Goal: Task Accomplishment & Management: Complete application form

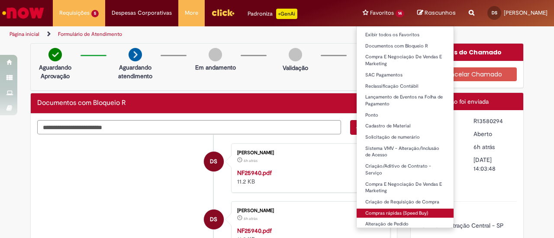
click at [375, 212] on link "Compras rápidas (Speed Buy)" at bounding box center [405, 214] width 97 height 10
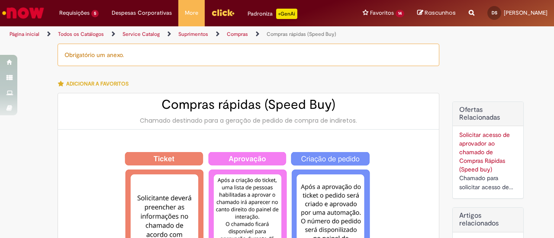
type input "********"
type input "**********"
type input "****"
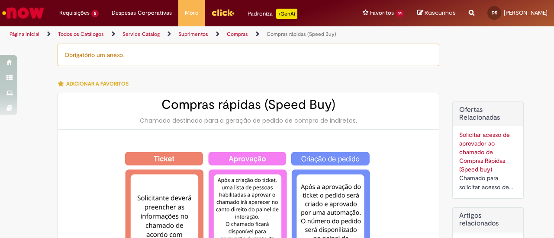
scroll to position [216, 0]
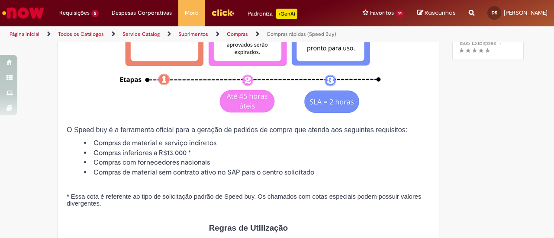
type input "**********"
type input "******"
type input "**********"
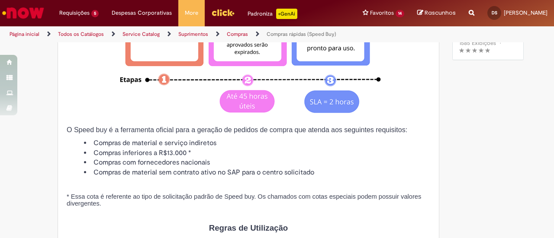
type input "**********"
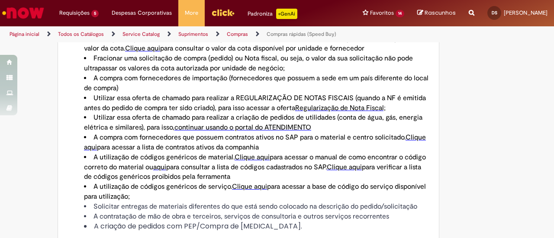
scroll to position [563, 0]
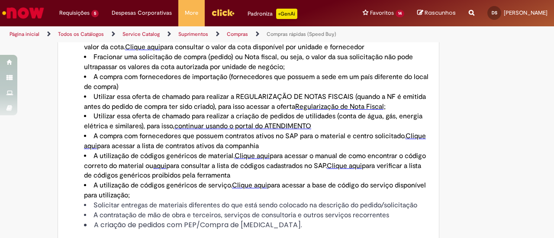
click at [166, 169] on span "aqui" at bounding box center [159, 166] width 13 height 9
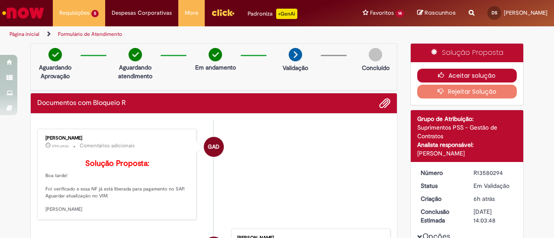
click at [454, 74] on button "Aceitar solução" at bounding box center [467, 76] width 100 height 14
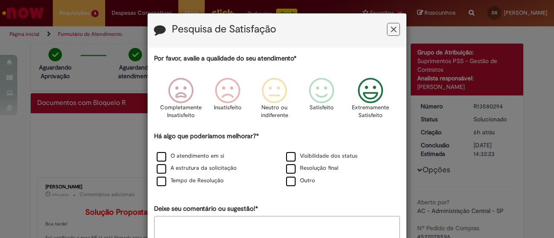
click at [367, 97] on icon "Feedback" at bounding box center [370, 91] width 32 height 26
click at [187, 157] on label "O atendimento em si" at bounding box center [191, 156] width 68 height 8
click at [192, 167] on label "A estrutura da solicitação" at bounding box center [197, 168] width 80 height 8
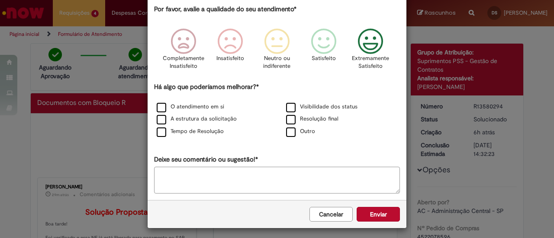
scroll to position [51, 0]
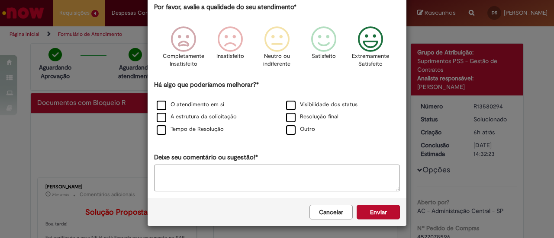
click at [378, 212] on button "Enviar" at bounding box center [378, 212] width 43 height 15
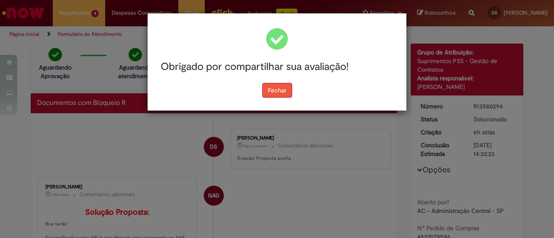
click at [274, 89] on button "Fechar" at bounding box center [277, 90] width 30 height 15
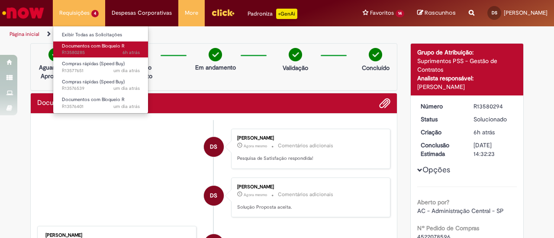
click at [95, 47] on span "Documentos com Bloqueio R" at bounding box center [93, 46] width 63 height 6
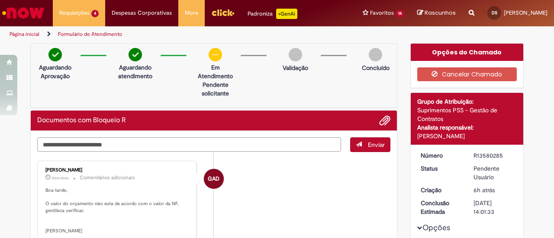
click at [244, 143] on textarea "Digite sua mensagem aqui..." at bounding box center [189, 145] width 304 height 14
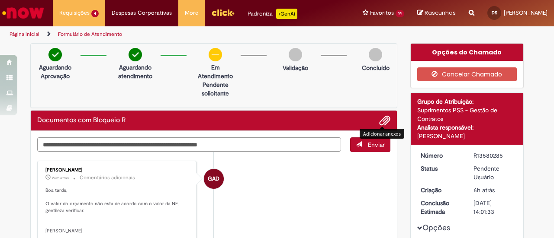
type textarea "**********"
click at [383, 121] on span "Adicionar anexos" at bounding box center [384, 121] width 10 height 10
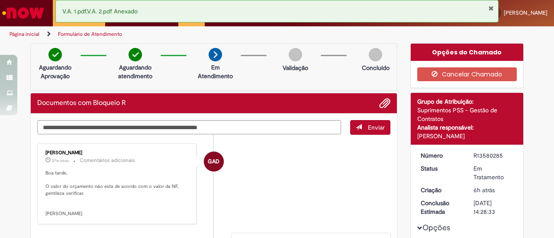
click at [370, 129] on span "Enviar" at bounding box center [376, 128] width 17 height 8
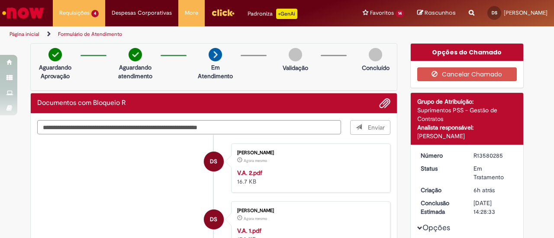
click at [373, 127] on span "Enviar" at bounding box center [371, 127] width 40 height 15
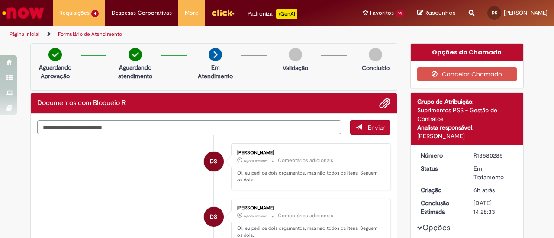
click at [467, 168] on dd "Em Tratamento" at bounding box center [493, 172] width 53 height 17
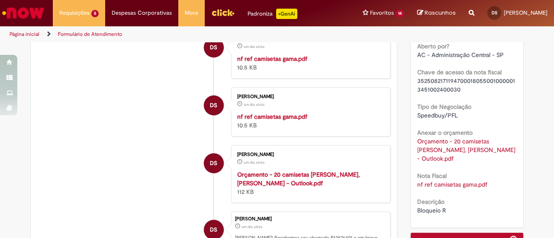
scroll to position [216, 0]
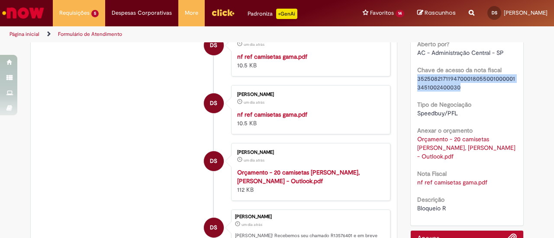
drag, startPoint x: 466, startPoint y: 87, endPoint x: 412, endPoint y: 78, distance: 55.3
click at [412, 78] on div "Número R13576401 Status Pendente Usuário Criação um dia atrás um dia atrás Conc…" at bounding box center [467, 77] width 113 height 297
copy span "35250821711947000180550010000013451002400030"
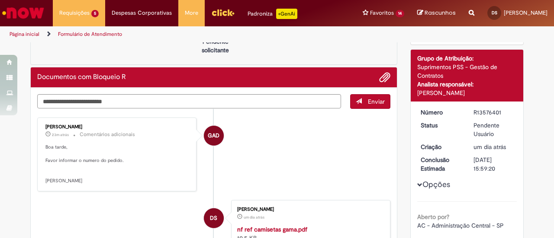
scroll to position [87, 0]
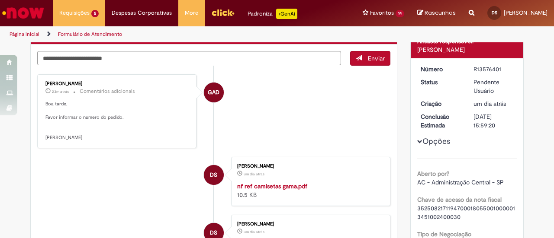
click at [456, 145] on div "Opções Aberto por? AC - Administração Central - SP Chave de acesso da nota fisc…" at bounding box center [467, 204] width 100 height 278
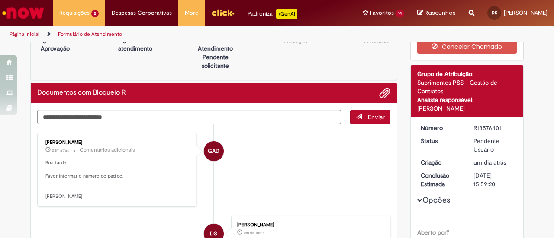
scroll to position [0, 0]
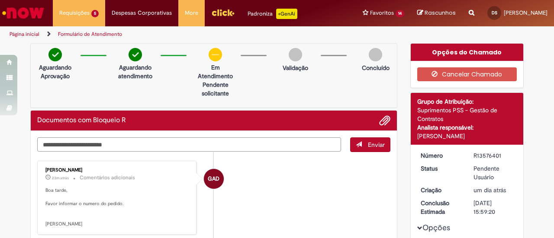
click at [157, 141] on textarea "Digite sua mensagem aqui..." at bounding box center [189, 145] width 304 height 14
paste textarea "**********"
type textarea "**********"
click at [373, 146] on span "Enviar" at bounding box center [376, 145] width 17 height 8
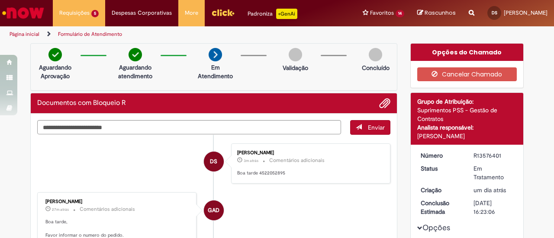
scroll to position [43, 0]
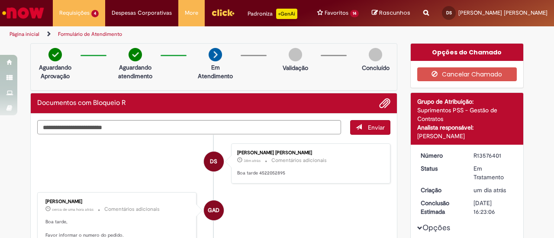
scroll to position [43, 0]
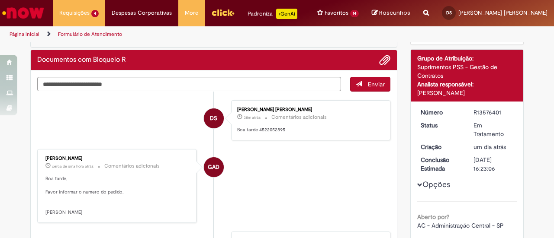
click at [0, 0] on link "Exibir Todas as Solicitações" at bounding box center [0, 0] width 0 height 0
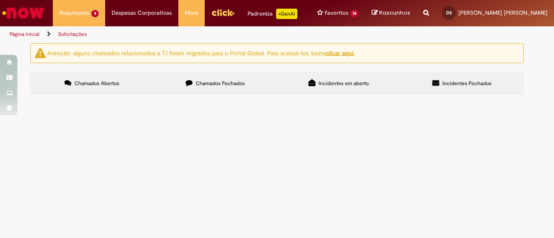
click at [207, 85] on span "Chamados Fechados" at bounding box center [220, 83] width 49 height 7
click at [0, 0] on link at bounding box center [0, 0] width 0 height 0
click at [0, 0] on icon at bounding box center [0, 0] width 0 height 0
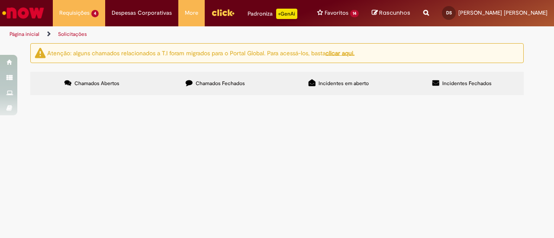
scroll to position [305, 0]
click at [0, 0] on link at bounding box center [0, 0] width 0 height 0
click at [0, 0] on icon at bounding box center [0, 0] width 0 height 0
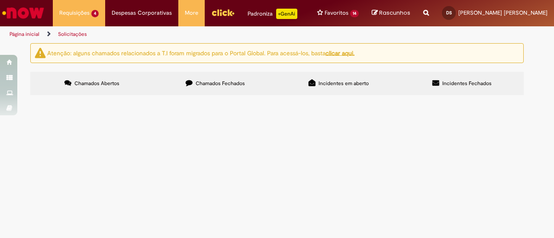
click at [0, 0] on icon at bounding box center [0, 0] width 0 height 0
click at [0, 0] on link at bounding box center [0, 0] width 0 height 0
click at [0, 0] on icon at bounding box center [0, 0] width 0 height 0
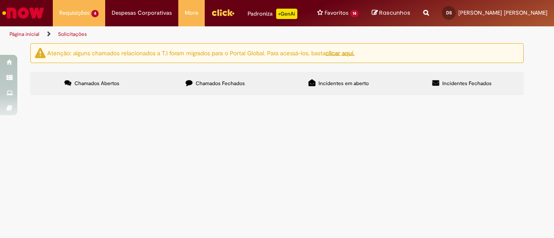
scroll to position [404, 0]
click at [0, 0] on link at bounding box center [0, 0] width 0 height 0
click at [0, 0] on icon at bounding box center [0, 0] width 0 height 0
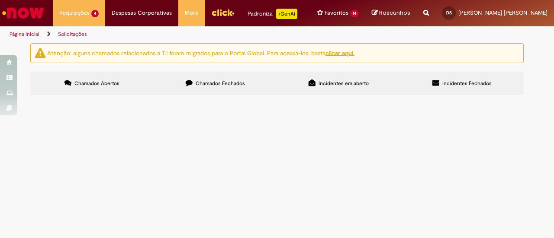
click at [0, 0] on link at bounding box center [0, 0] width 0 height 0
